Goal: Find contact information: Find contact information

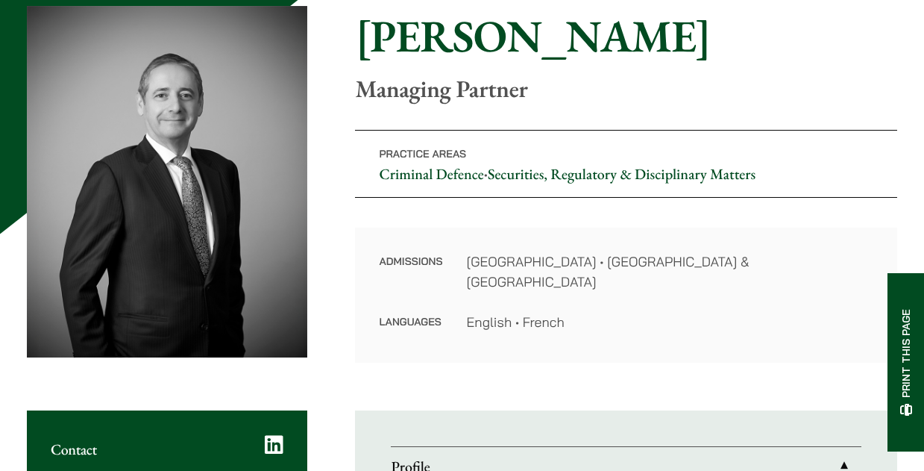
scroll to position [149, 0]
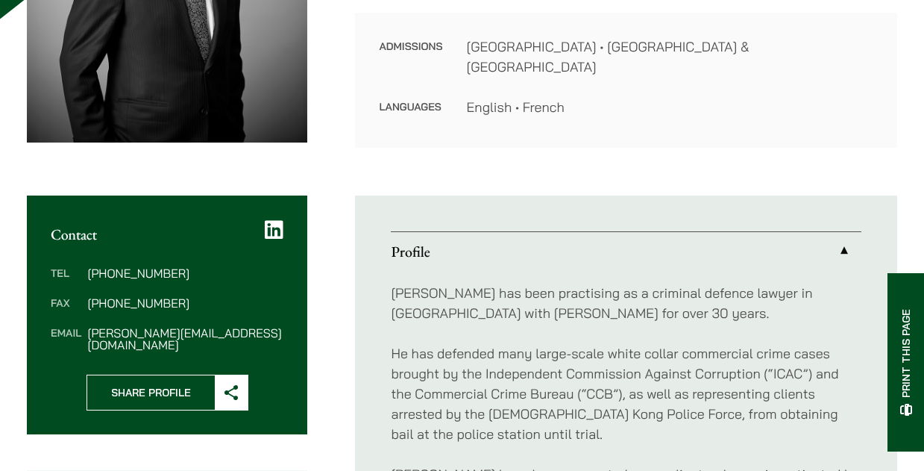
scroll to position [448, 0]
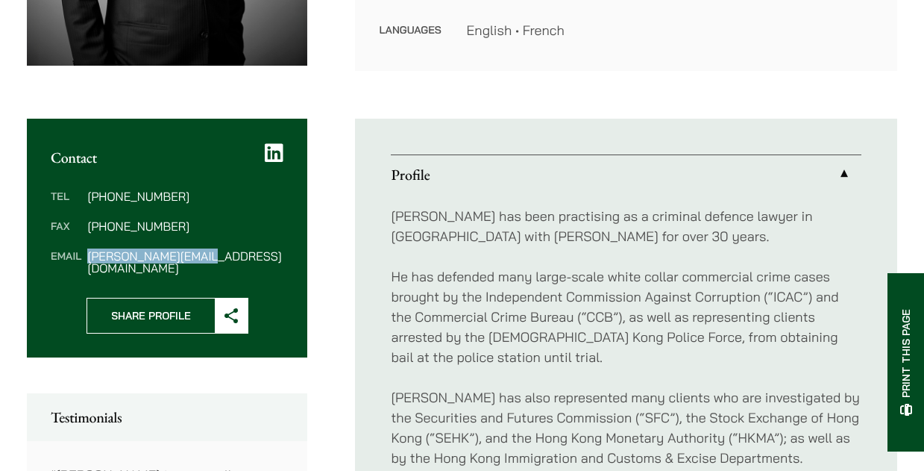
drag, startPoint x: 213, startPoint y: 259, endPoint x: 88, endPoint y: 257, distance: 125.3
click at [88, 257] on dd "powner@haldanes.com" at bounding box center [185, 262] width 196 height 24
copy dd "powner@haldanes.com"
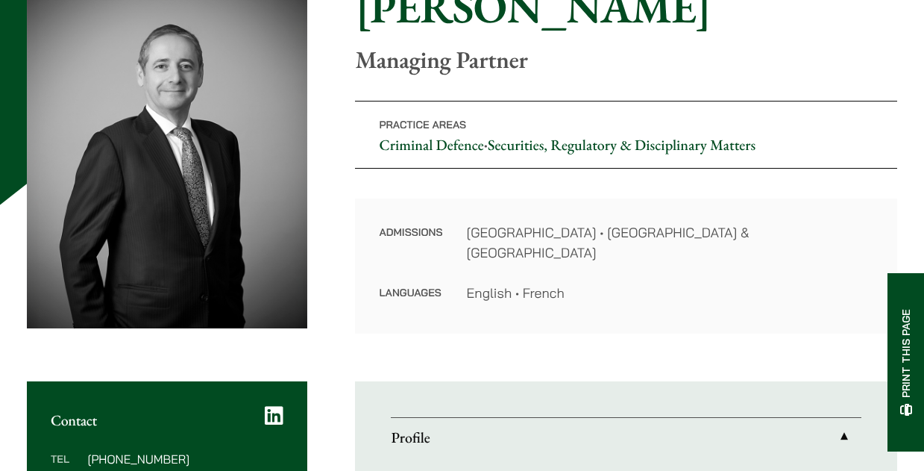
scroll to position [75, 0]
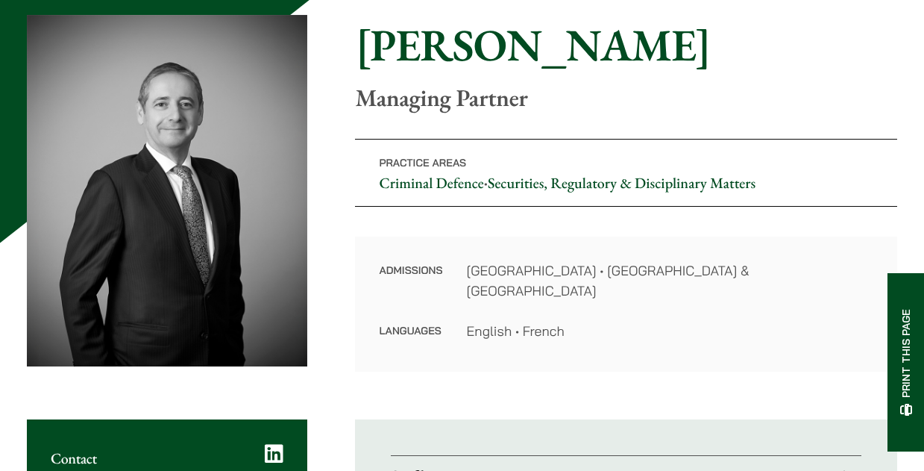
scroll to position [0, 0]
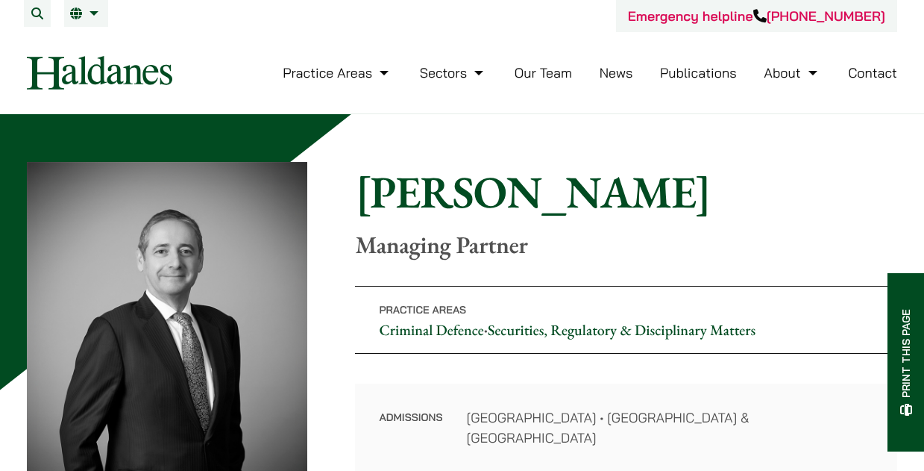
click at [9, 87] on div "Emergency helpline +852 9763 5524 Practice Areas Antitrust and Competition Law …" at bounding box center [462, 56] width 924 height 113
click at [536, 75] on link "Our Team" at bounding box center [543, 72] width 57 height 17
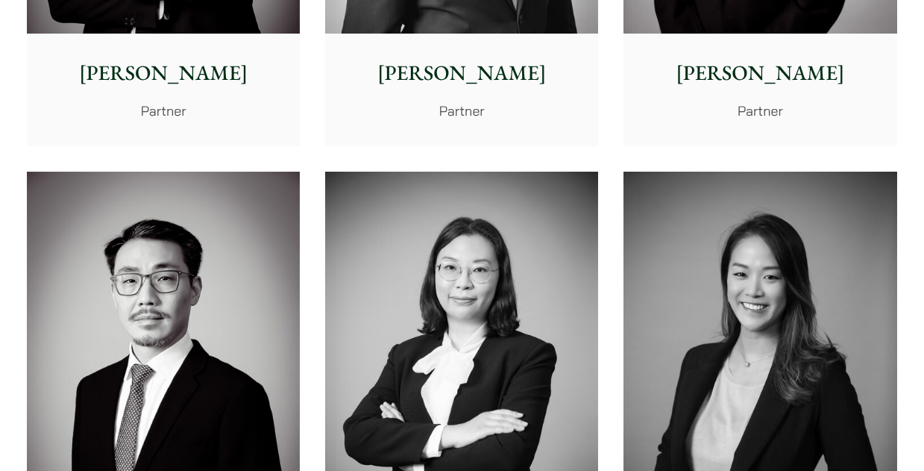
scroll to position [1940, 0]
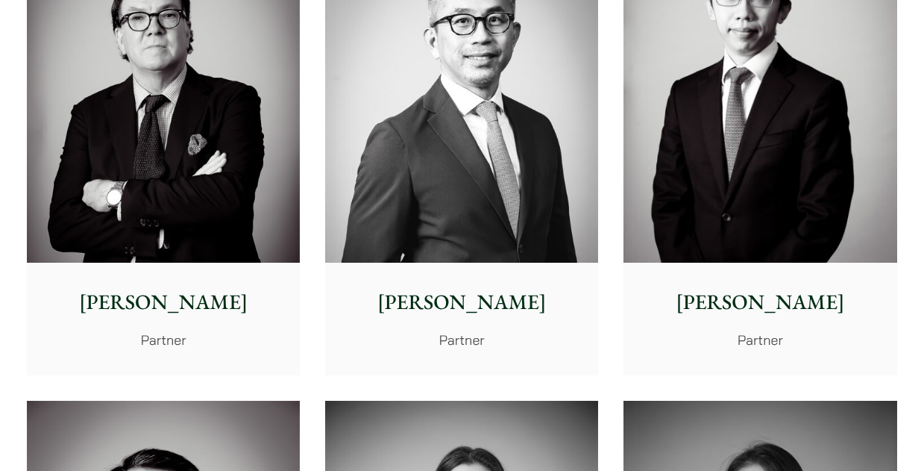
click at [488, 307] on p "Michael Leow" at bounding box center [461, 301] width 249 height 31
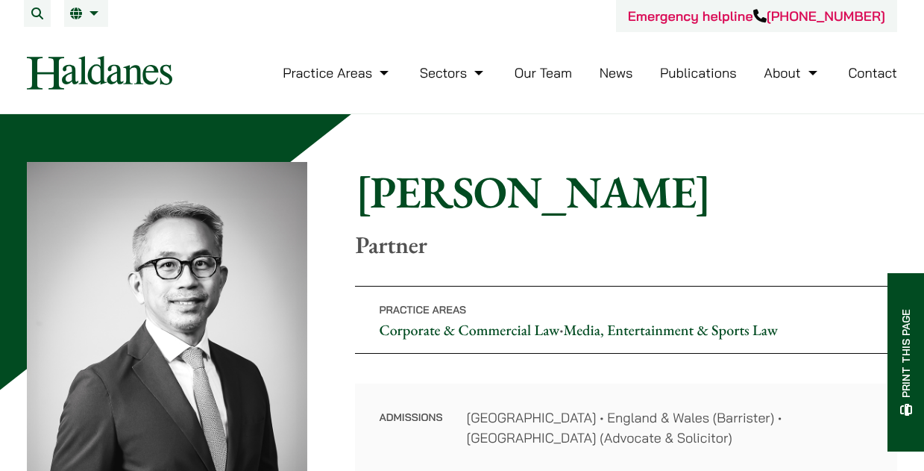
click at [888, 71] on link "Contact" at bounding box center [872, 72] width 49 height 17
